Goal: Feedback & Contribution: Leave review/rating

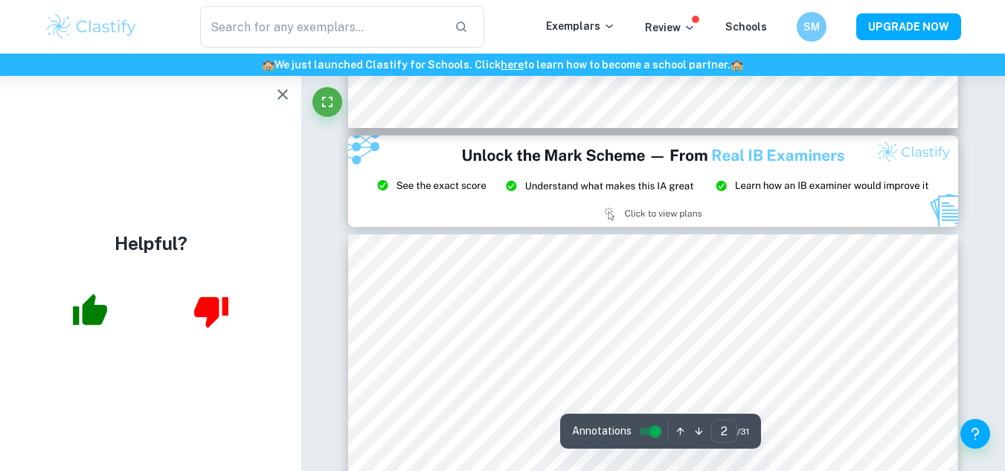
type input "3"
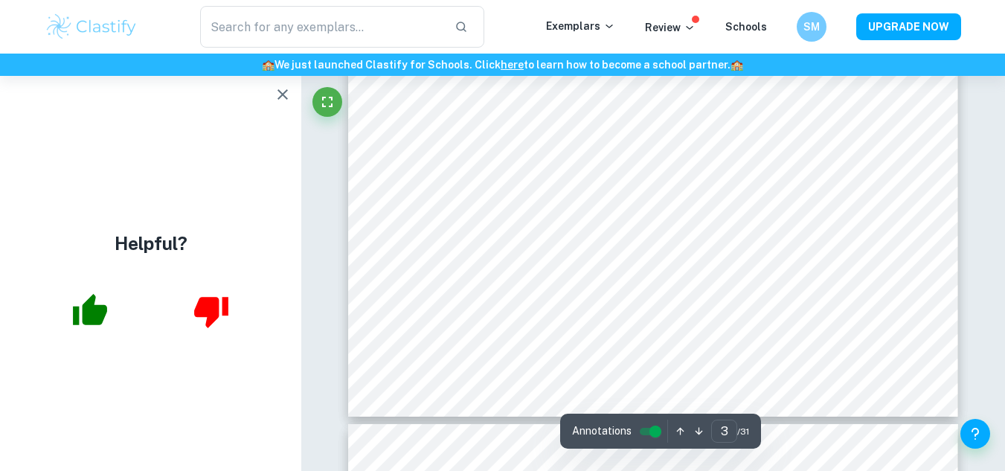
scroll to position [2473, 0]
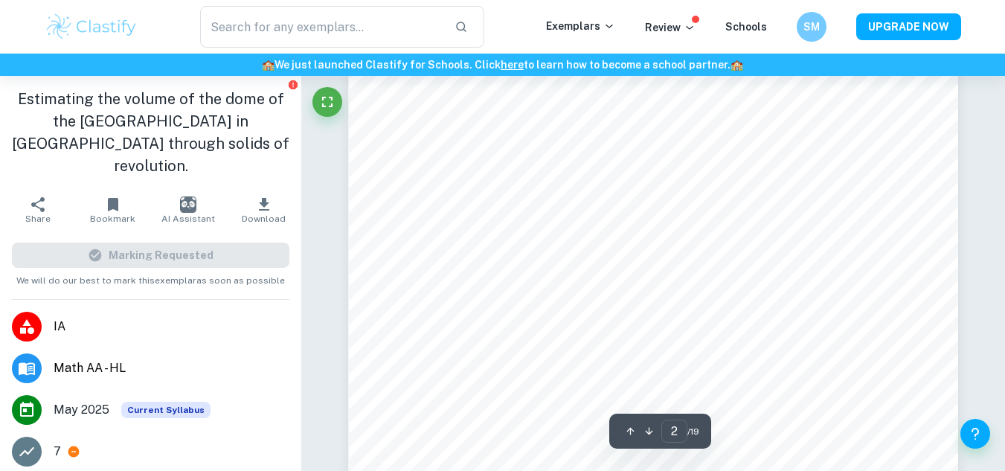
scroll to position [1433, 0]
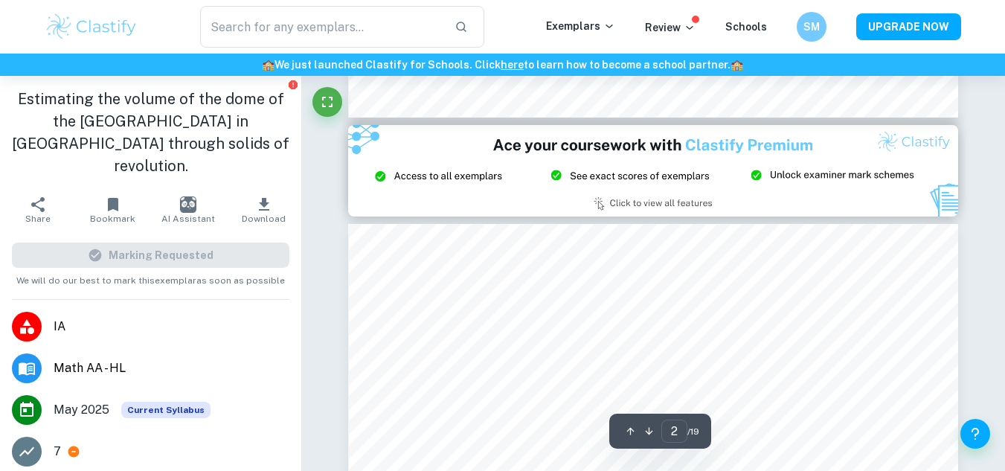
type input "3"
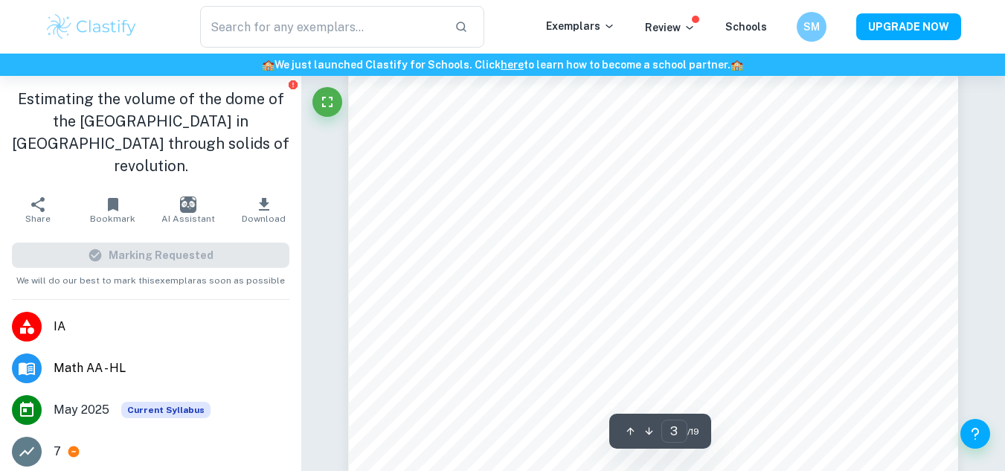
scroll to position [2378, 0]
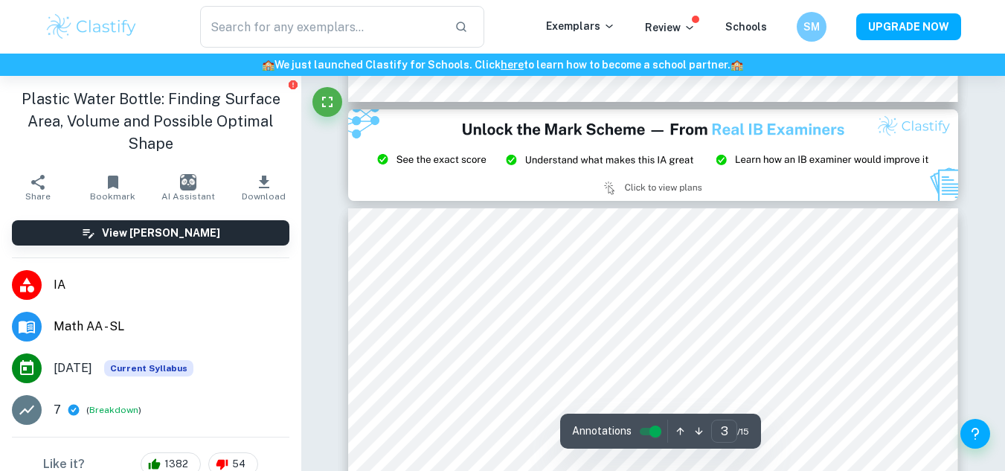
type input "2"
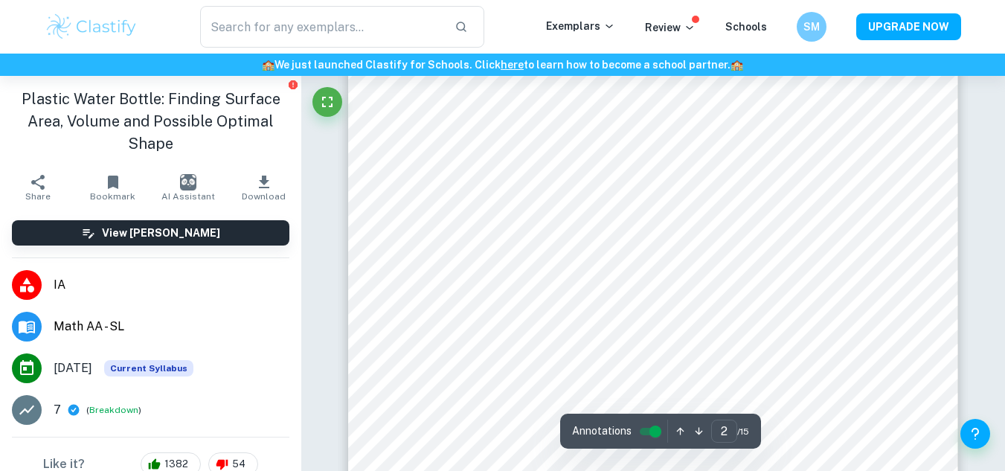
scroll to position [1052, 0]
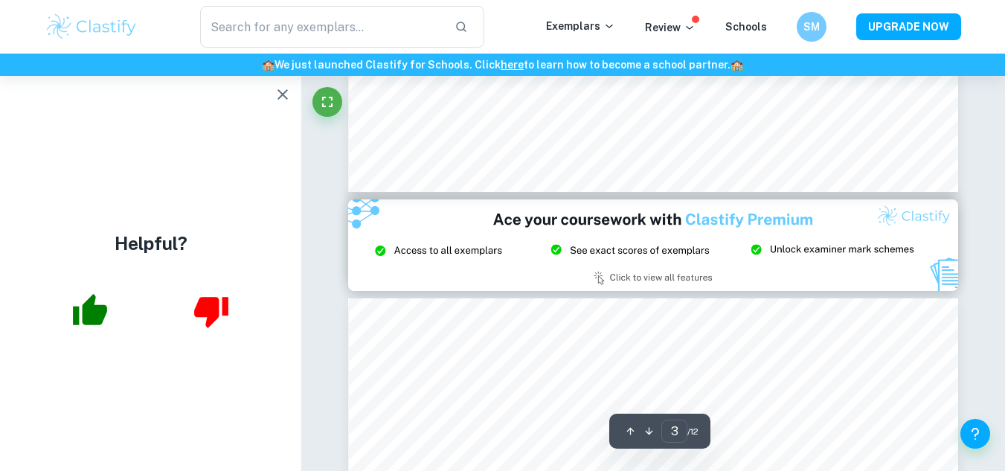
scroll to position [1855, 0]
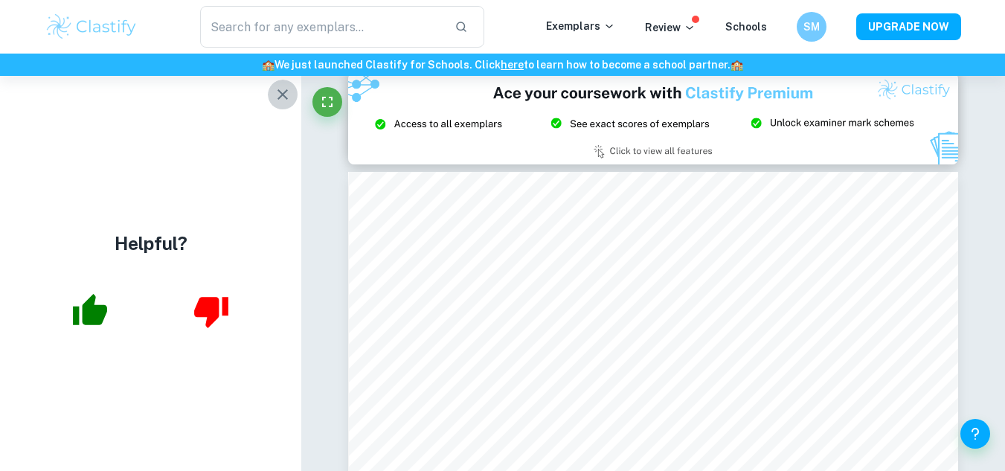
click at [283, 93] on icon "button" at bounding box center [283, 95] width 18 height 18
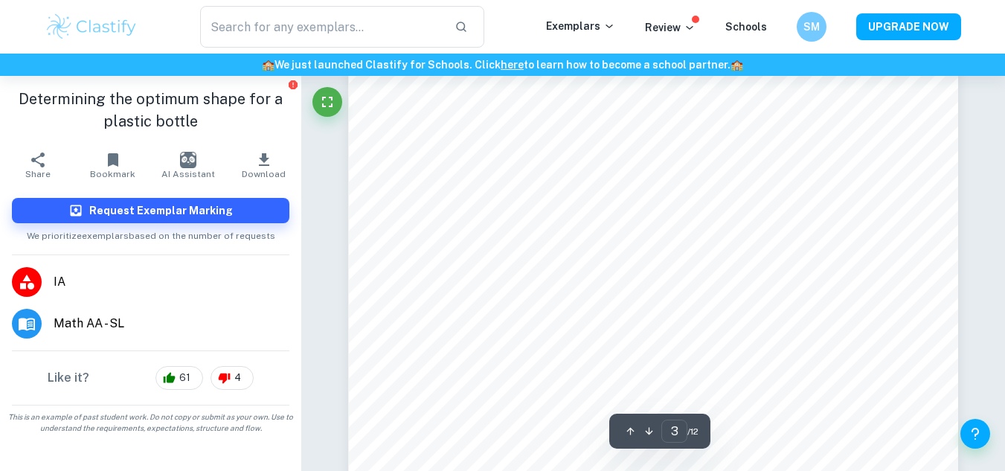
scroll to position [2128, 0]
click at [206, 205] on h6 "Request Exemplar Marking" at bounding box center [161, 210] width 144 height 16
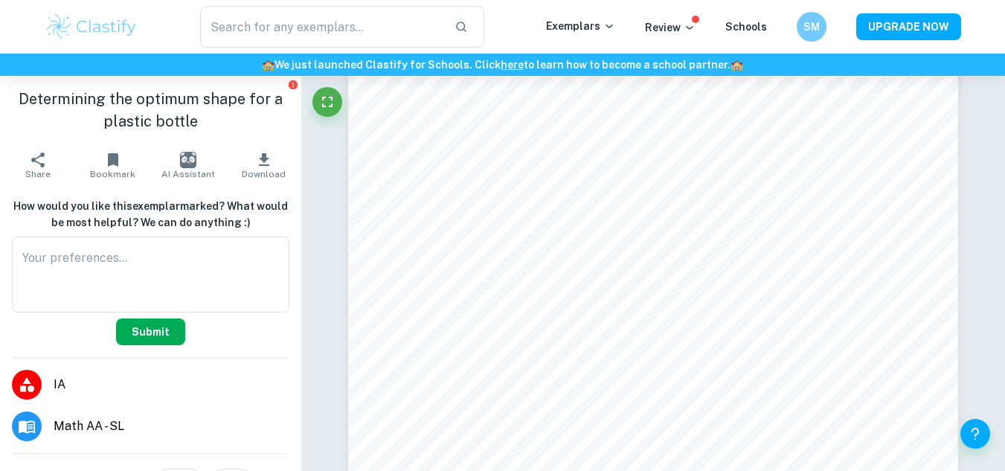
click at [141, 332] on button "Submit" at bounding box center [150, 331] width 69 height 27
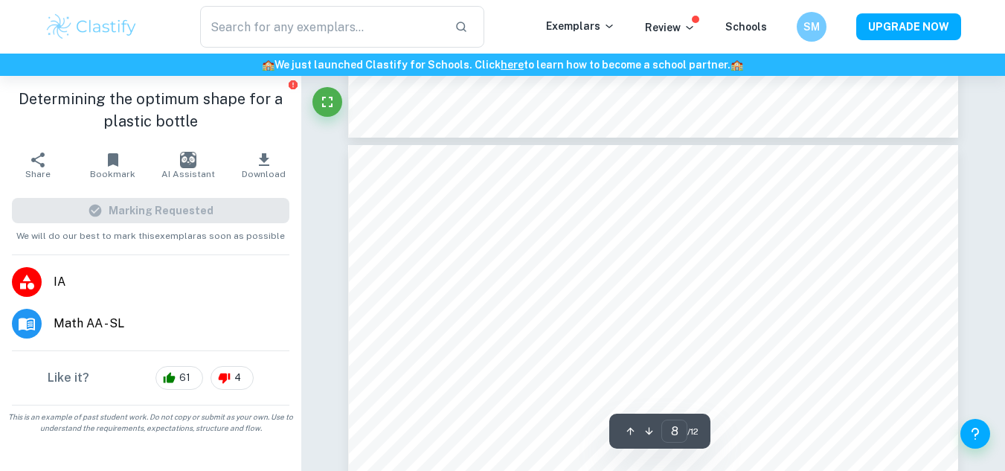
scroll to position [6230, 0]
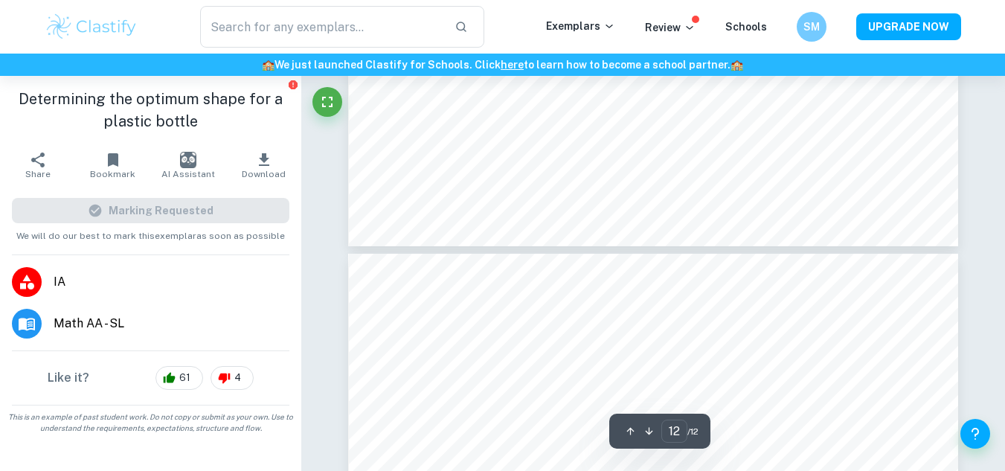
type input "11"
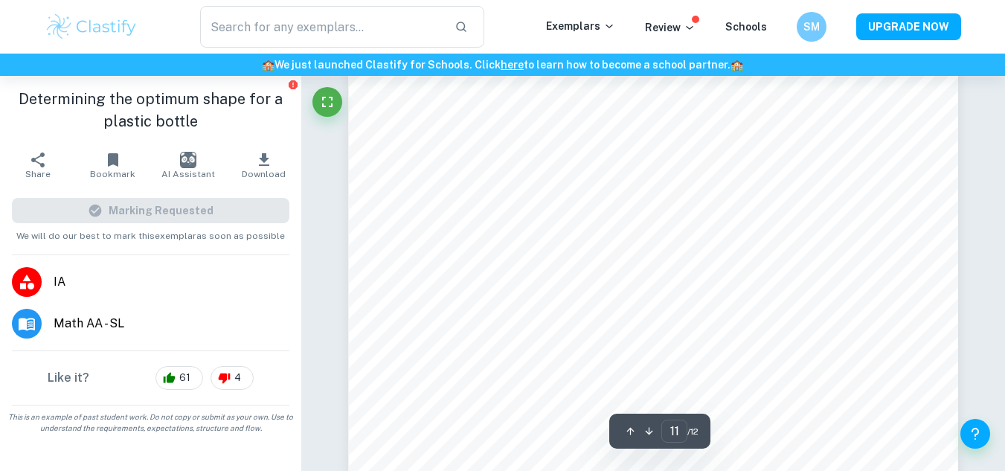
scroll to position [9375, 0]
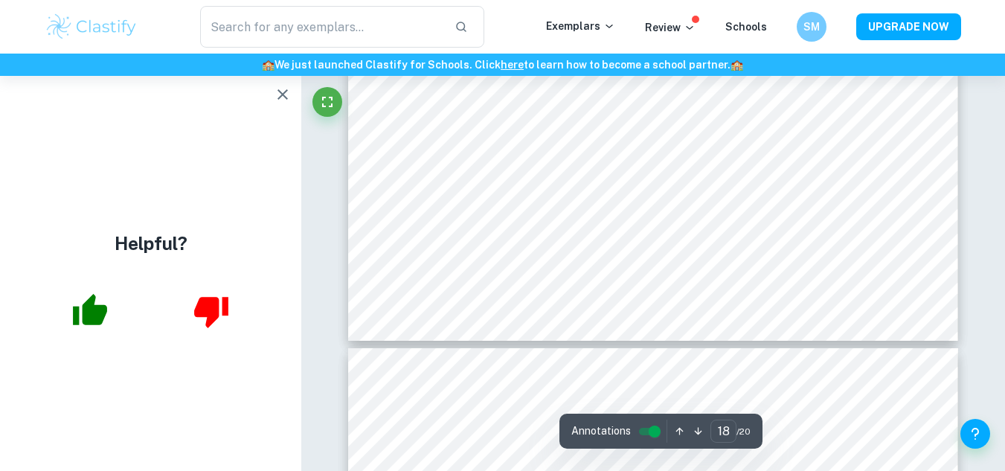
scroll to position [14449, 0]
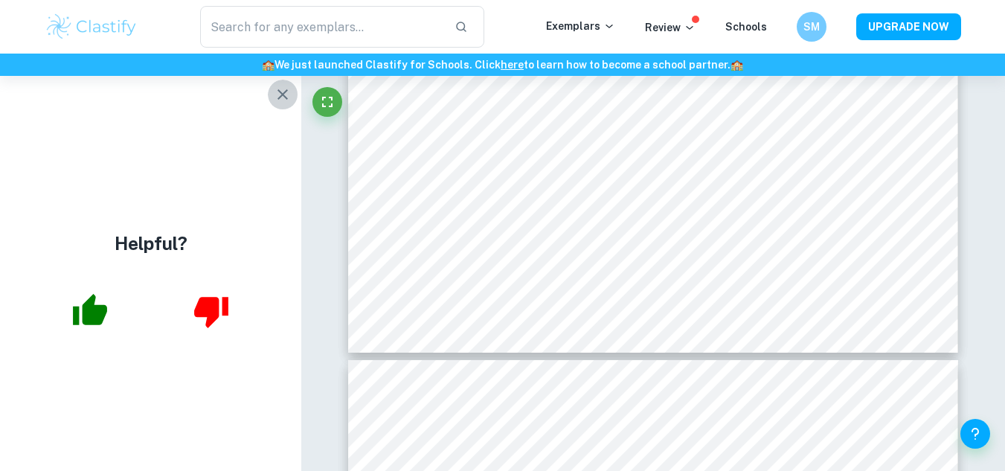
click at [277, 89] on icon "button" at bounding box center [283, 95] width 18 height 18
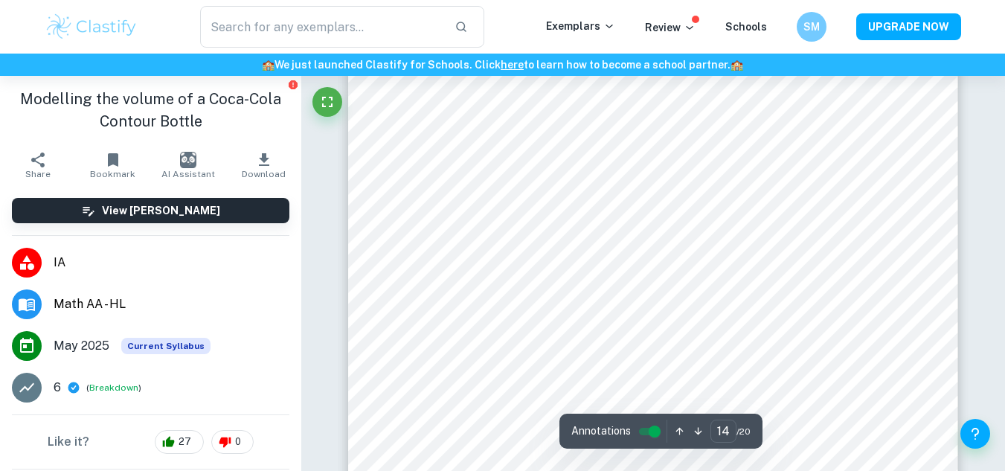
scroll to position [11041, 0]
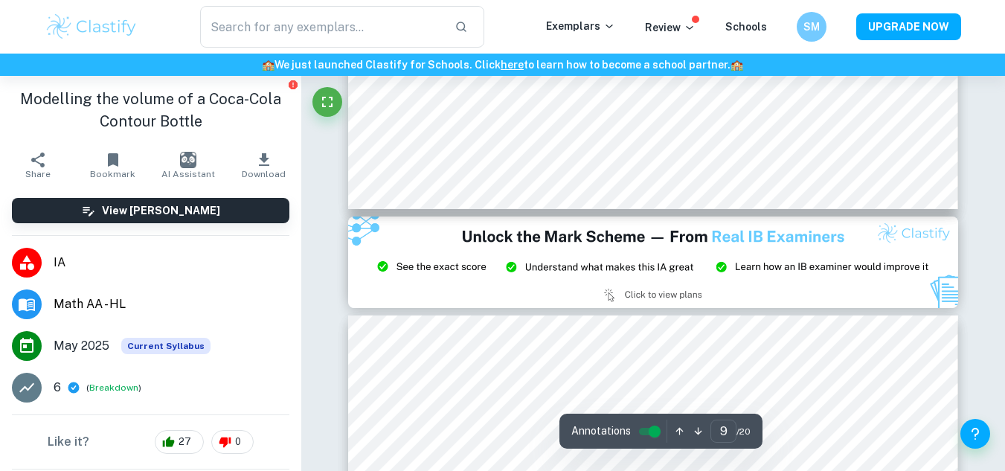
type input "8"
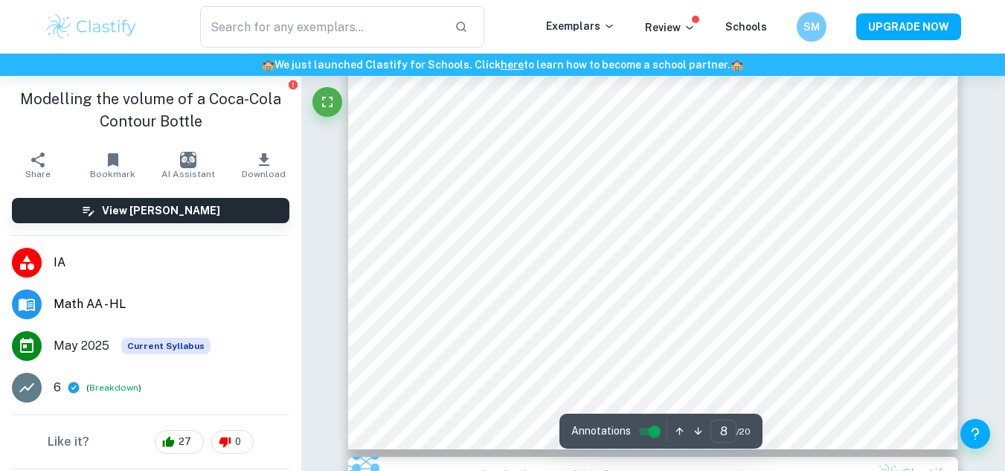
scroll to position [6184, 0]
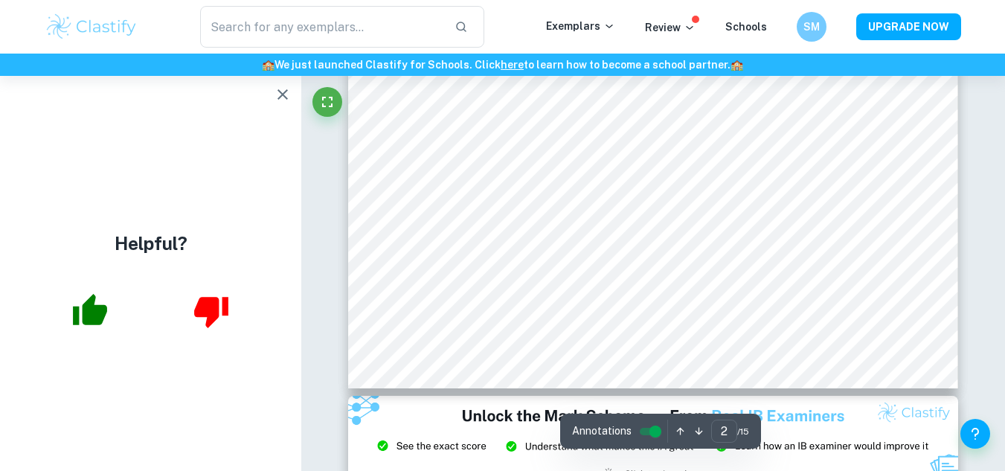
scroll to position [1531, 0]
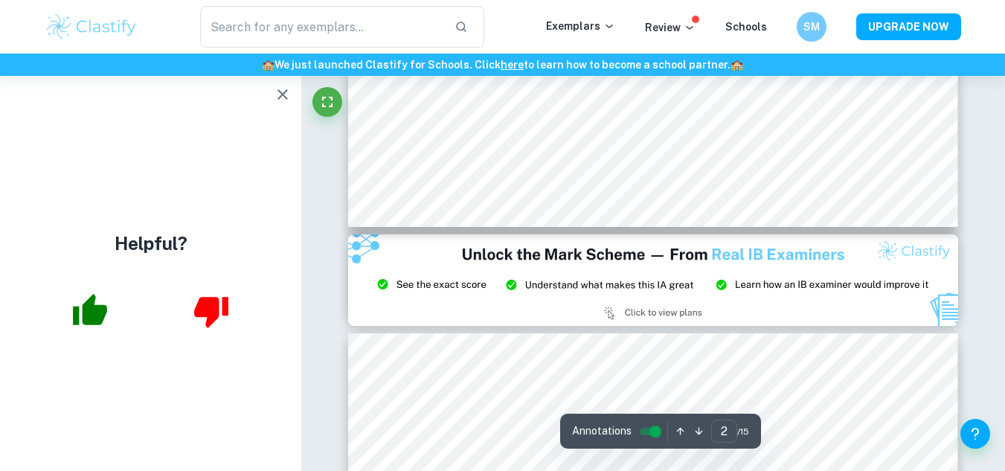
type input "3"
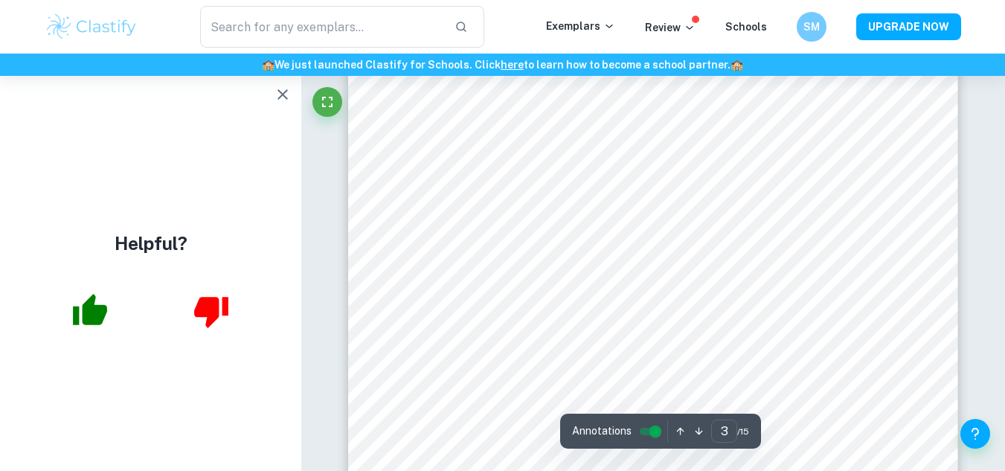
scroll to position [2384, 0]
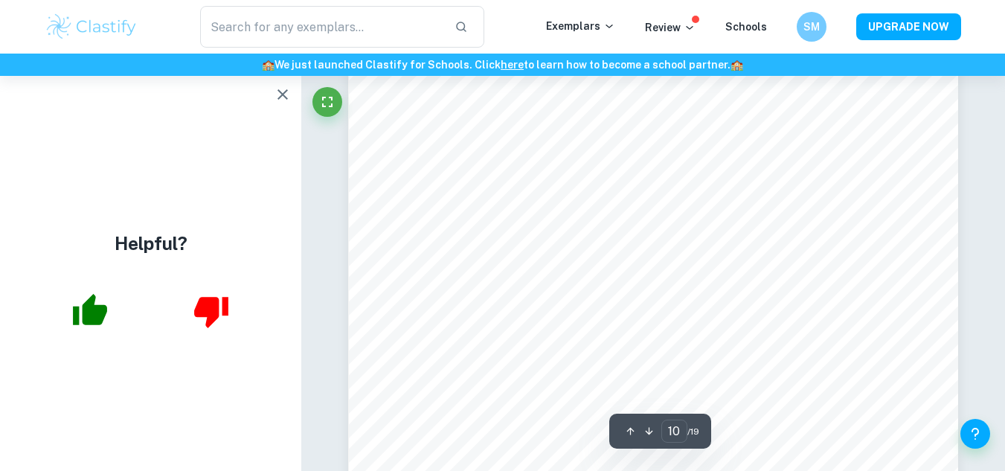
scroll to position [8362, 0]
type input "11"
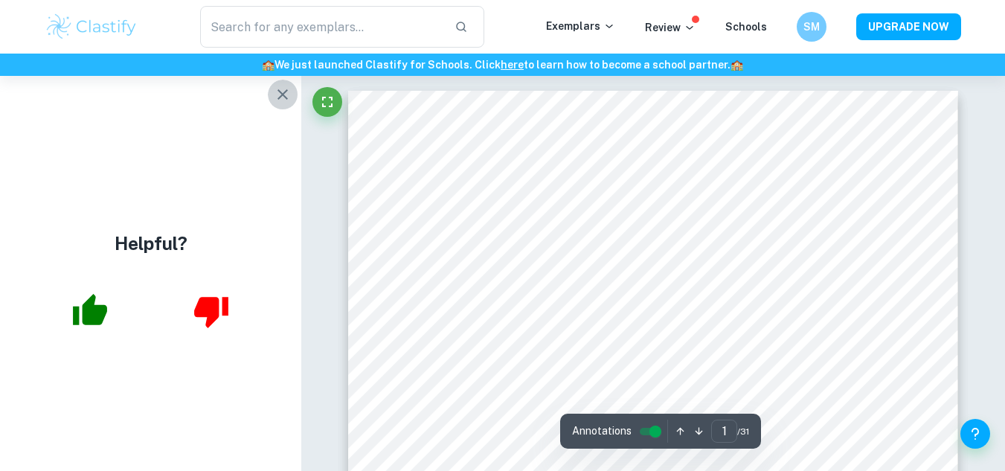
click at [283, 93] on icon "button" at bounding box center [283, 95] width 18 height 18
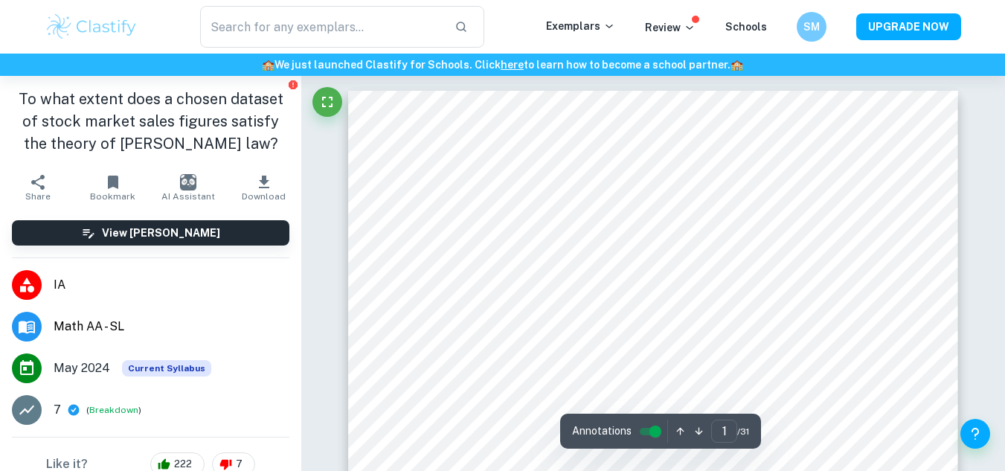
scroll to position [250, 0]
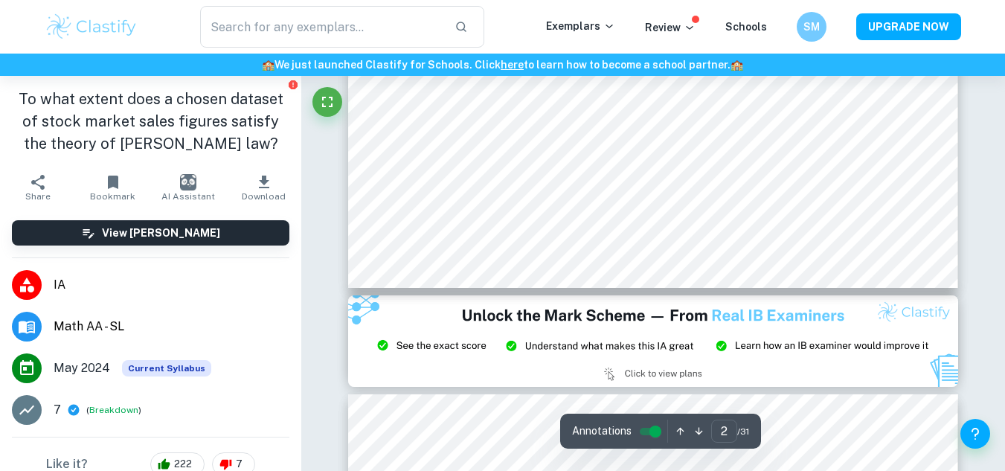
type input "3"
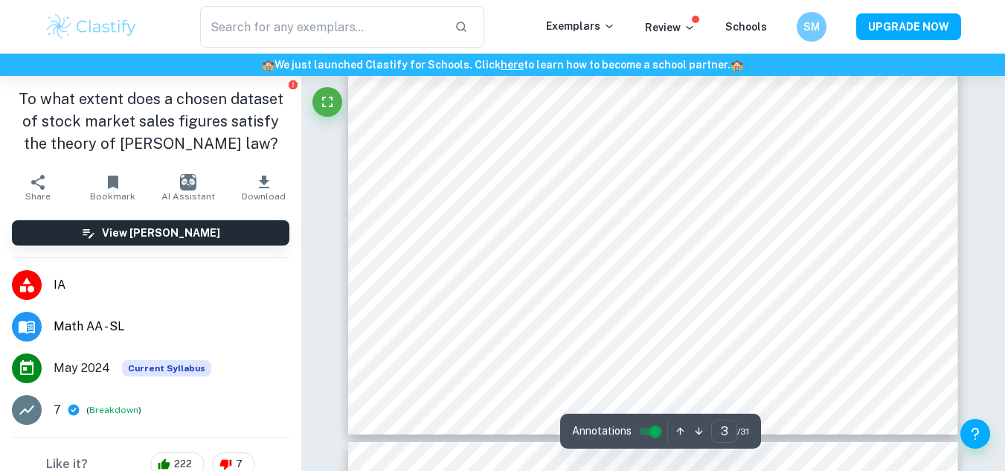
scroll to position [2454, 0]
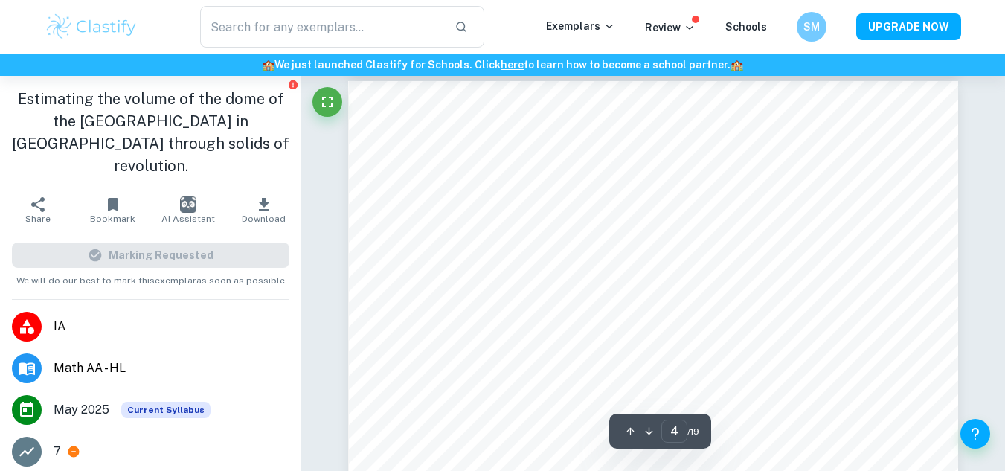
scroll to position [2812, 0]
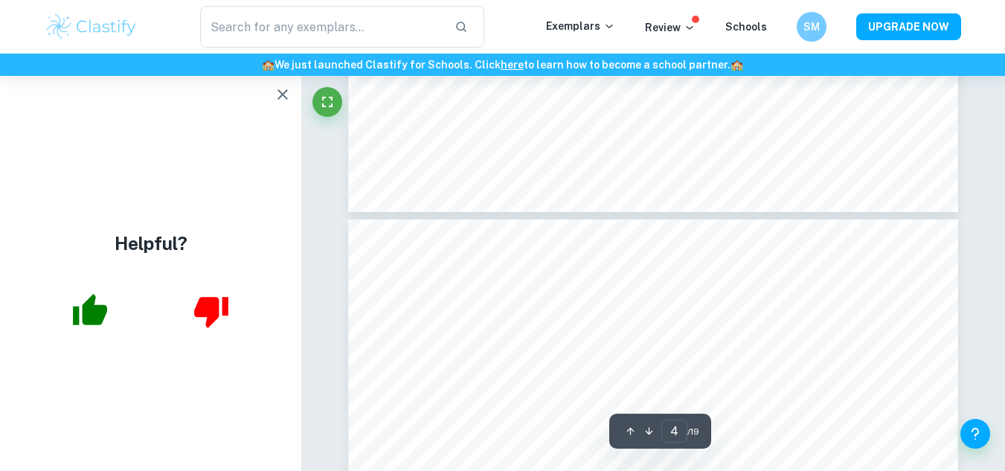
type input "3"
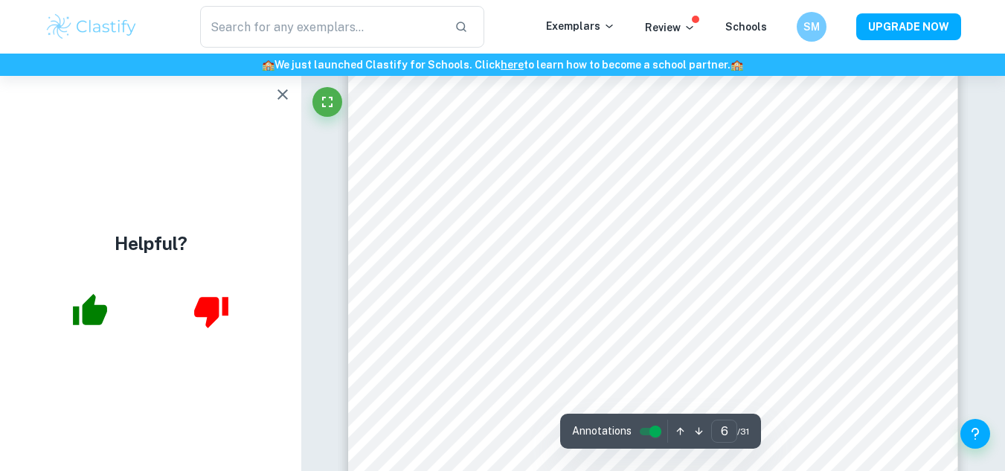
scroll to position [4640, 0]
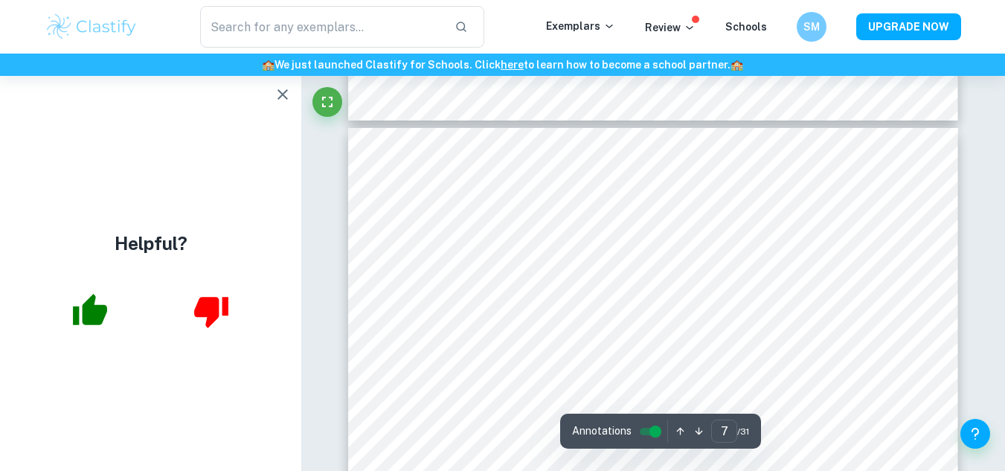
type input "6"
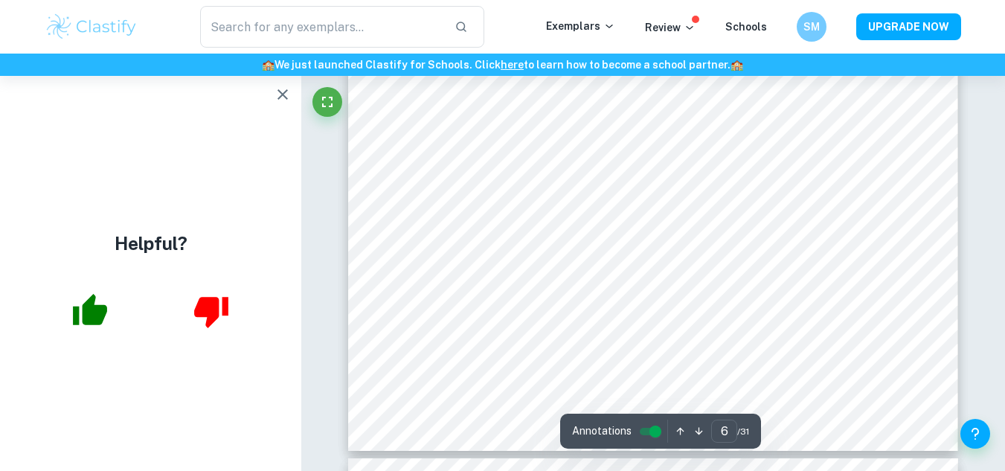
scroll to position [5036, 0]
